Goal: Contribute content: Add original content to the website for others to see

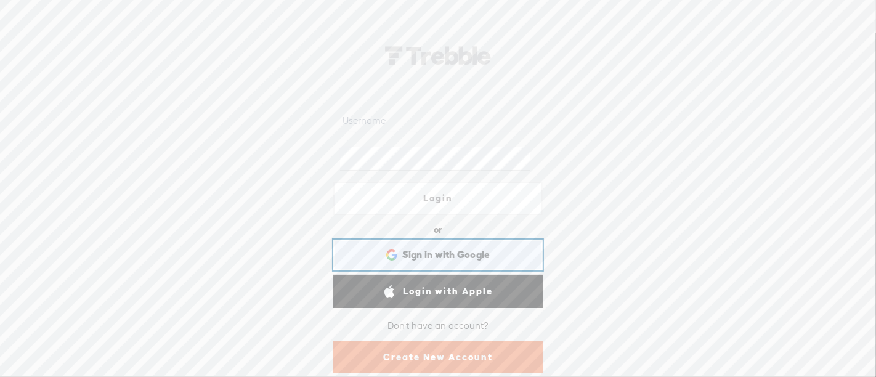
click at [433, 249] on span "Sign in with Google" at bounding box center [446, 254] width 88 height 13
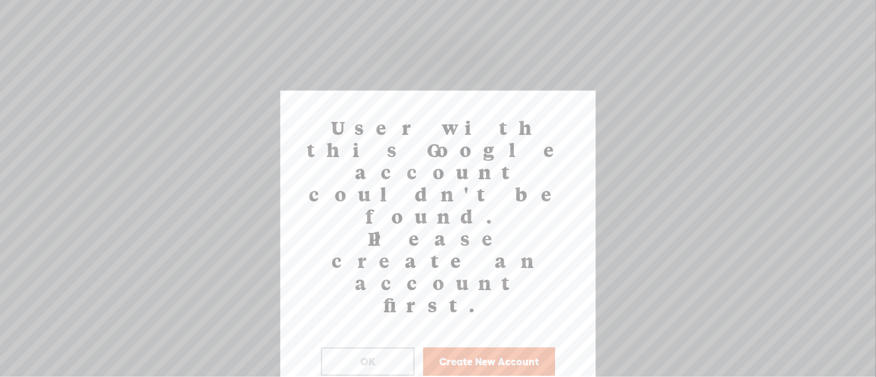
click at [381, 347] on button "OK" at bounding box center [368, 361] width 94 height 28
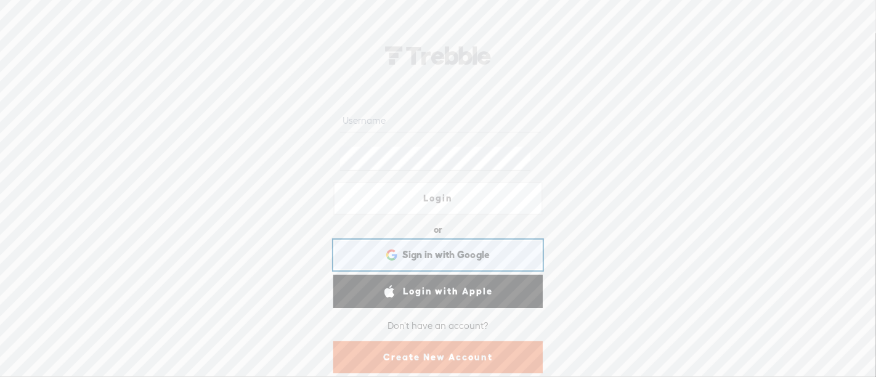
click at [439, 250] on span "Sign in with Google" at bounding box center [446, 254] width 88 height 13
click at [457, 251] on span "Sign in with Google" at bounding box center [446, 254] width 88 height 13
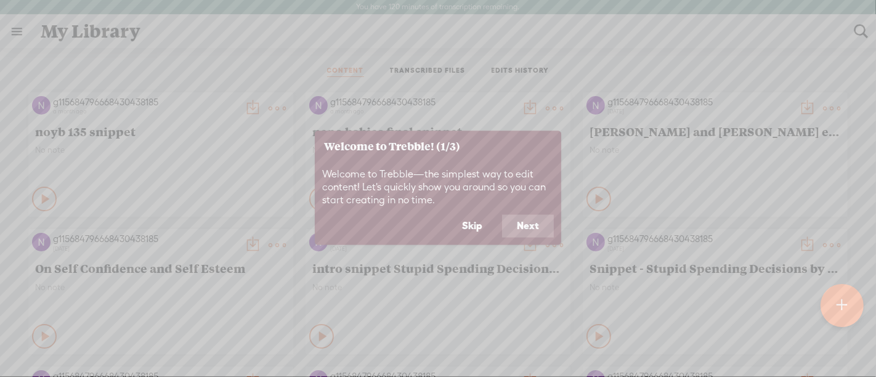
click at [520, 224] on button "Next" at bounding box center [528, 225] width 52 height 23
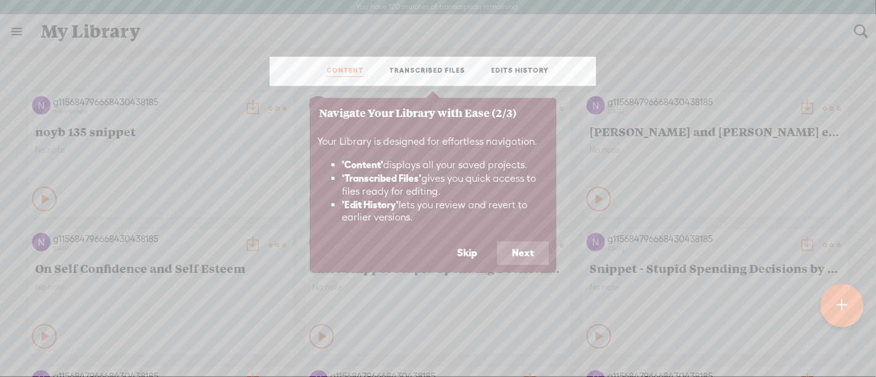
click at [521, 249] on button "Next" at bounding box center [523, 253] width 52 height 23
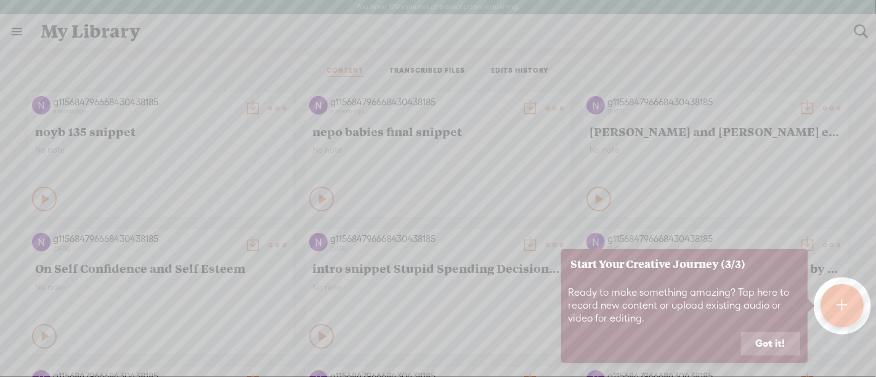
click at [761, 342] on button "Got it!" at bounding box center [770, 343] width 59 height 23
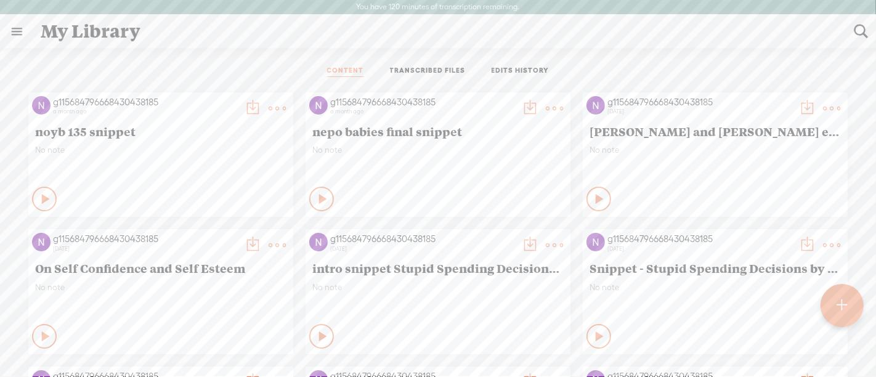
click at [843, 312] on t at bounding box center [842, 305] width 10 height 27
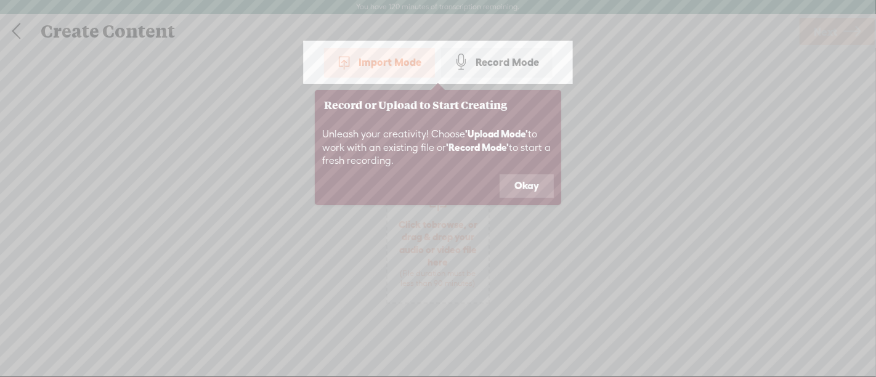
click at [543, 189] on button "Okay" at bounding box center [527, 185] width 54 height 23
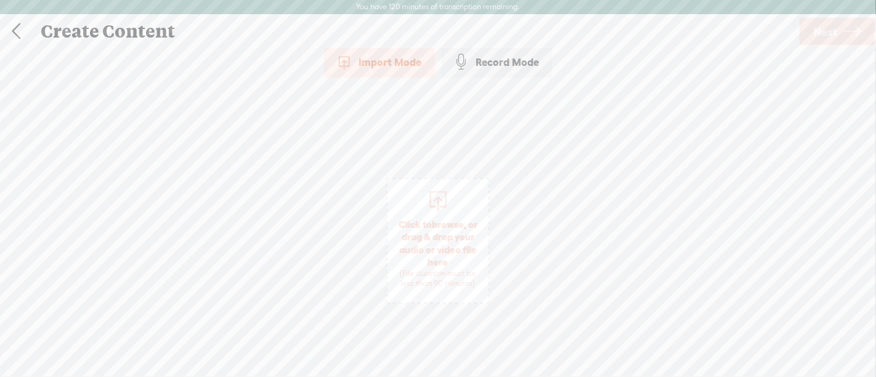
click at [399, 62] on div "Import Mode" at bounding box center [379, 62] width 111 height 31
click at [433, 213] on span "Click to browse , or drag & drop your audio or video file here (File duration m…" at bounding box center [438, 253] width 101 height 83
click at [820, 41] on span "Next" at bounding box center [825, 31] width 23 height 31
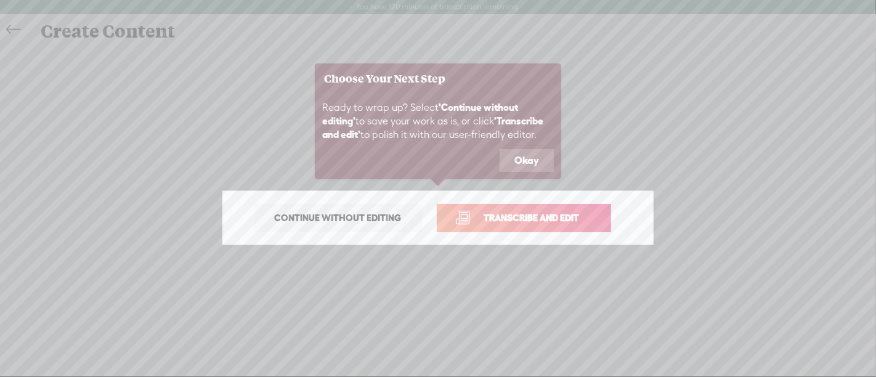
click at [518, 219] on span "Transcribe and edit" at bounding box center [531, 218] width 121 height 14
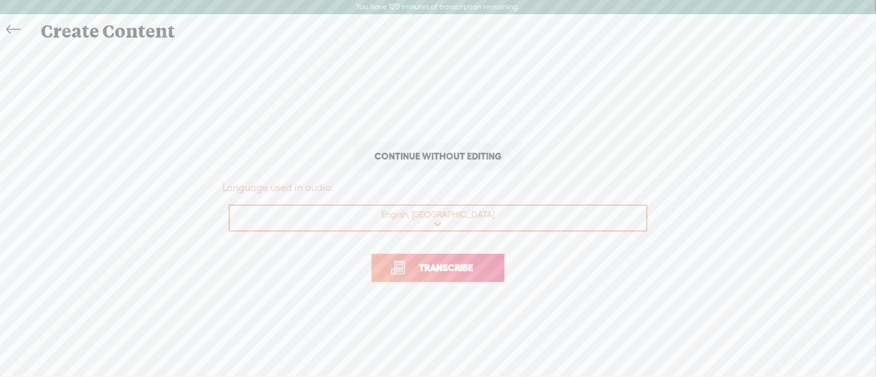
click at [452, 272] on span "Transcribe" at bounding box center [446, 268] width 80 height 14
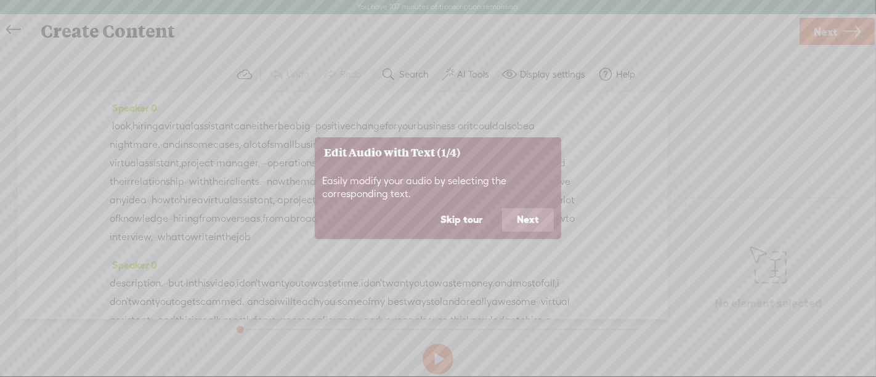
click at [523, 224] on button "Next" at bounding box center [528, 219] width 52 height 23
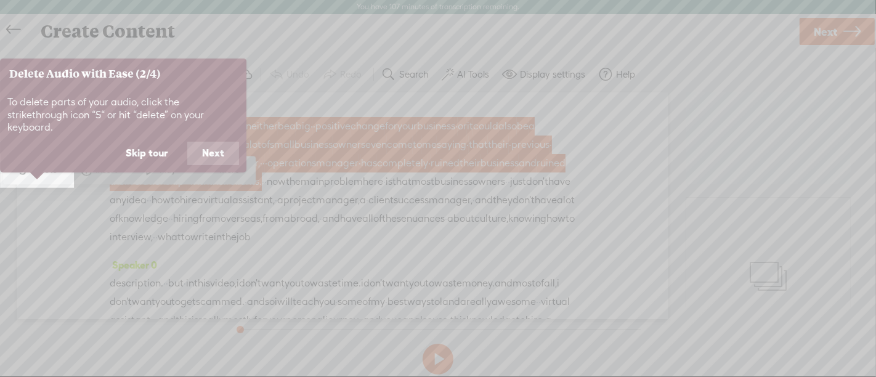
click at [213, 149] on button "Next" at bounding box center [213, 153] width 52 height 23
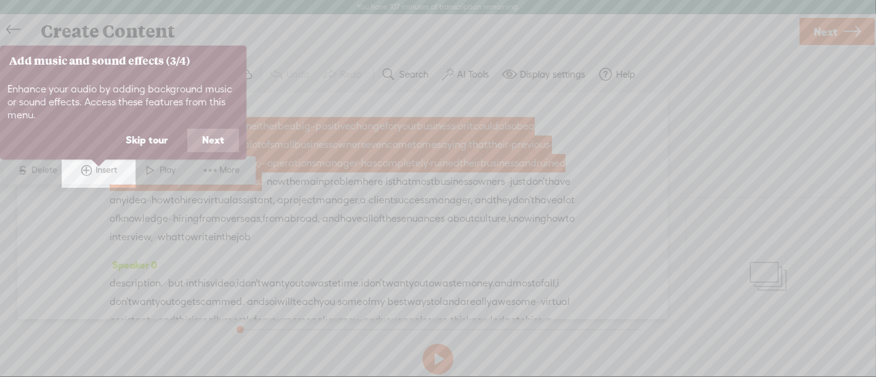
click at [160, 142] on button "Skip tour" at bounding box center [146, 140] width 71 height 23
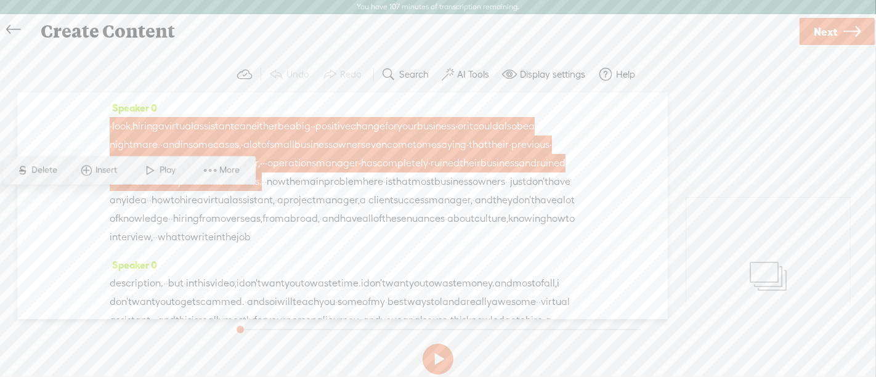
click at [260, 160] on span "manager," at bounding box center [238, 163] width 44 height 18
